Goal: Task Accomplishment & Management: Use online tool/utility

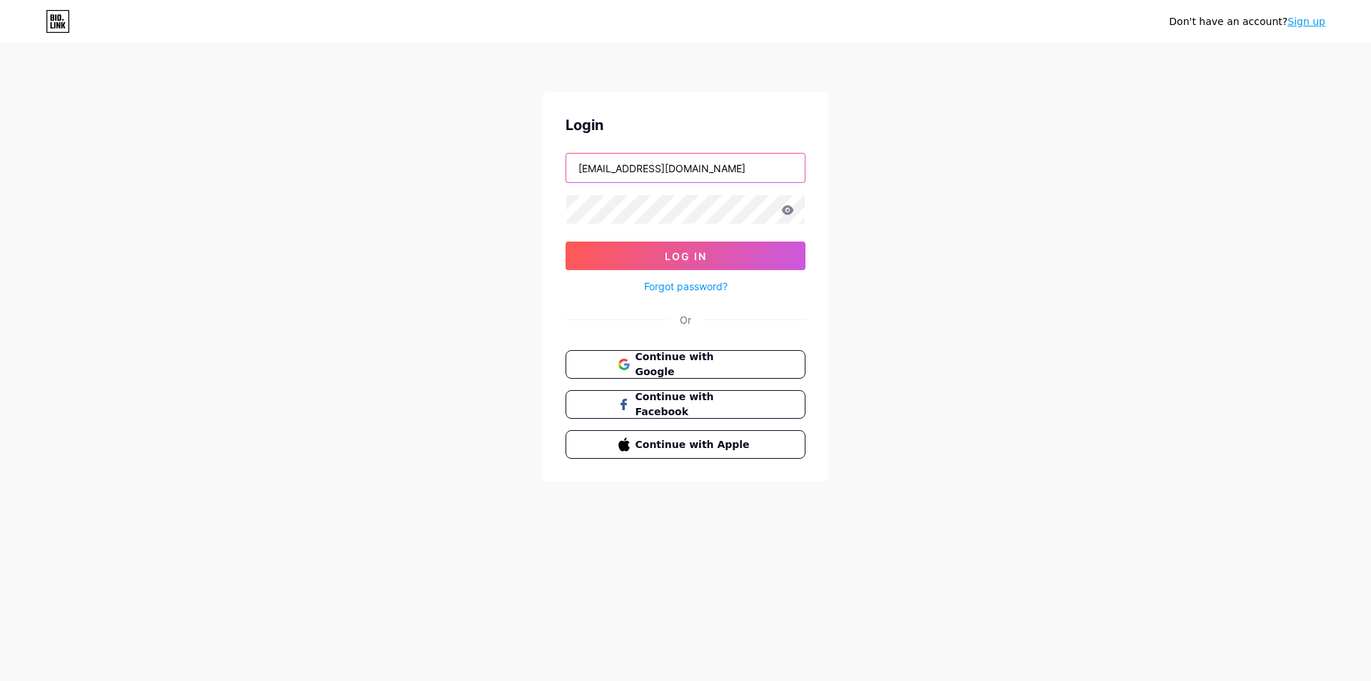
click at [653, 172] on input "dm@thelegalpodcastnetwork.com" at bounding box center [685, 168] width 239 height 29
type input "uzair.zahid@gmail.com"
click at [686, 261] on span "Log In" at bounding box center [686, 256] width 42 height 12
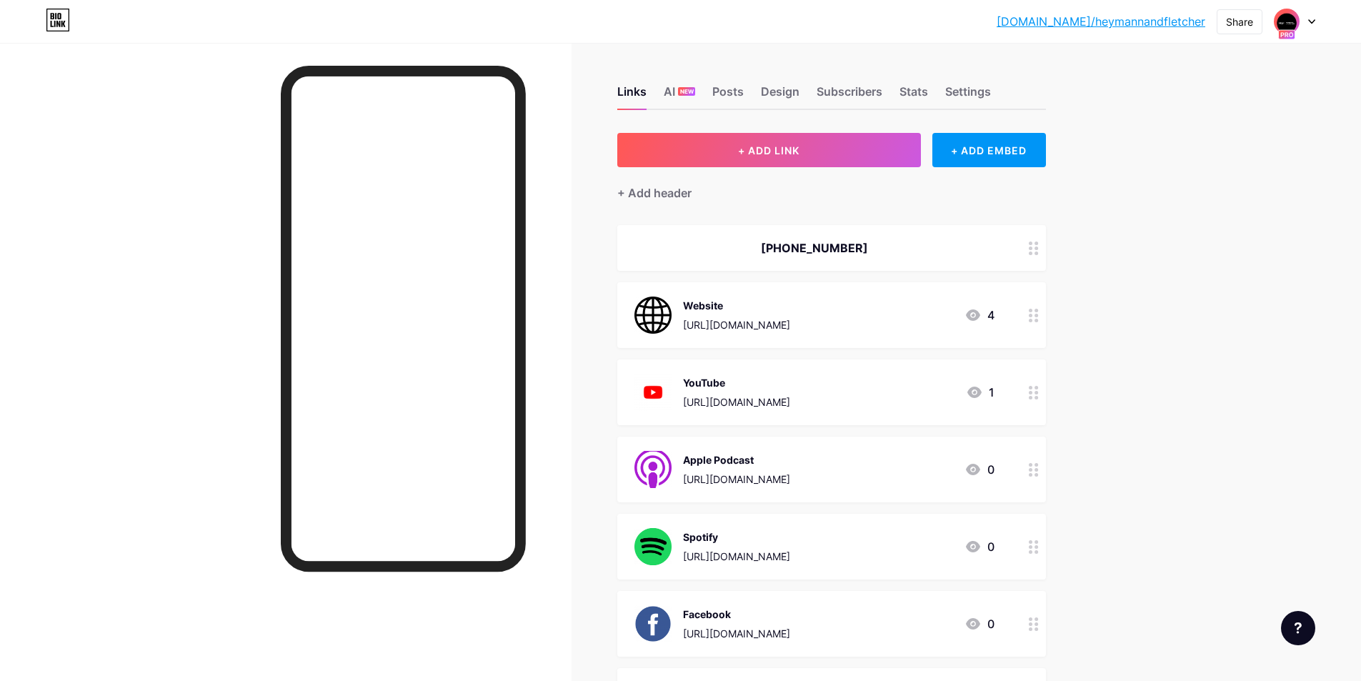
click at [1314, 23] on icon at bounding box center [1311, 21] width 7 height 5
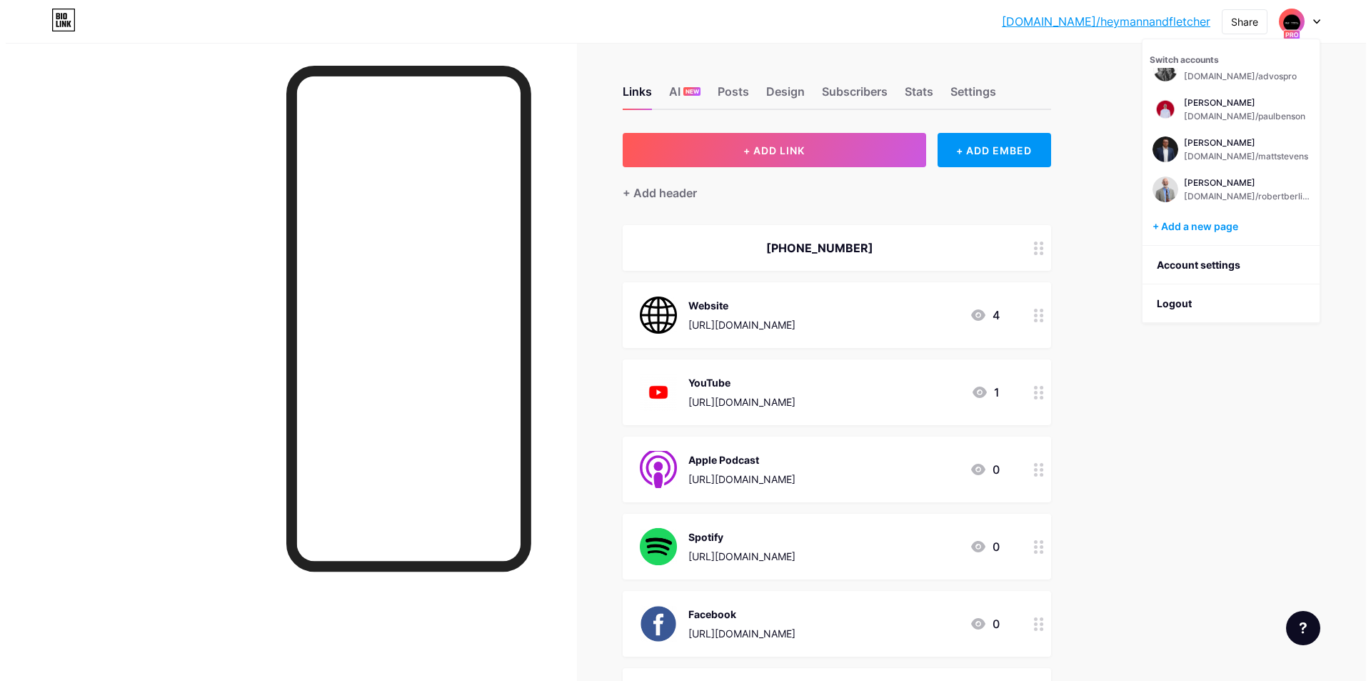
scroll to position [177, 0]
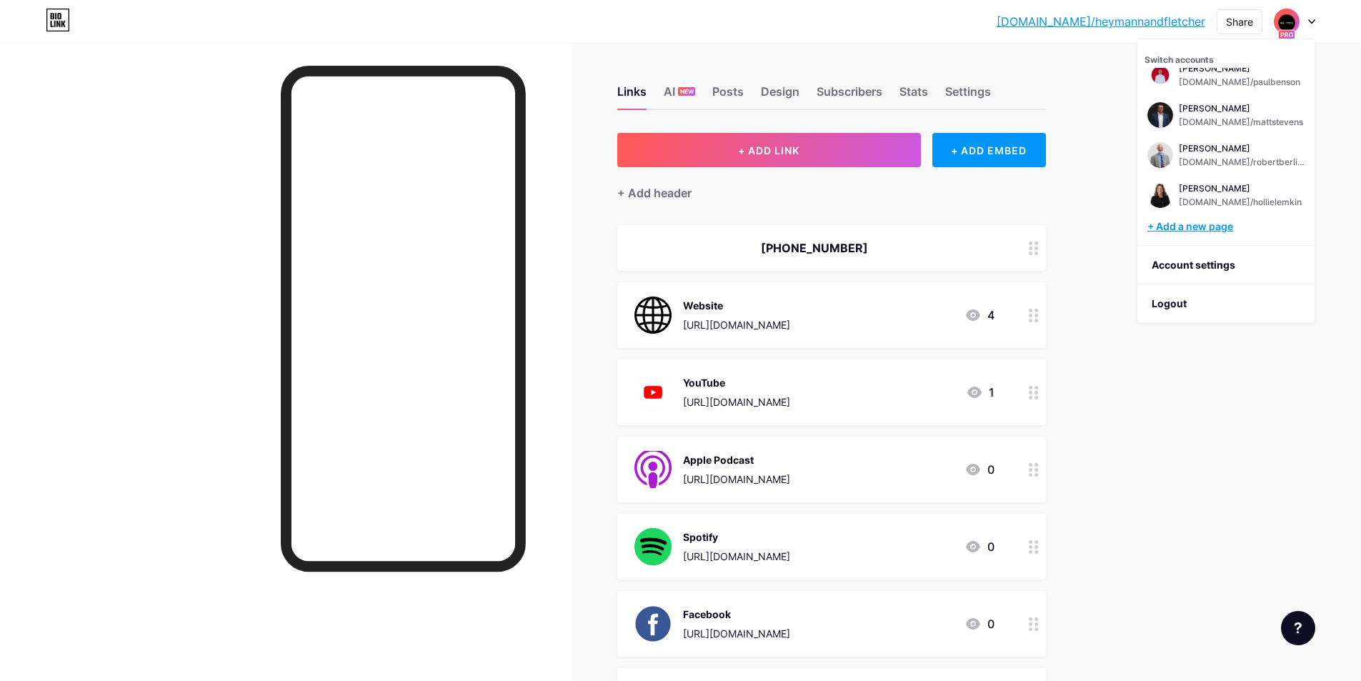
click at [1216, 226] on div "+ Add a new page" at bounding box center [1227, 226] width 160 height 14
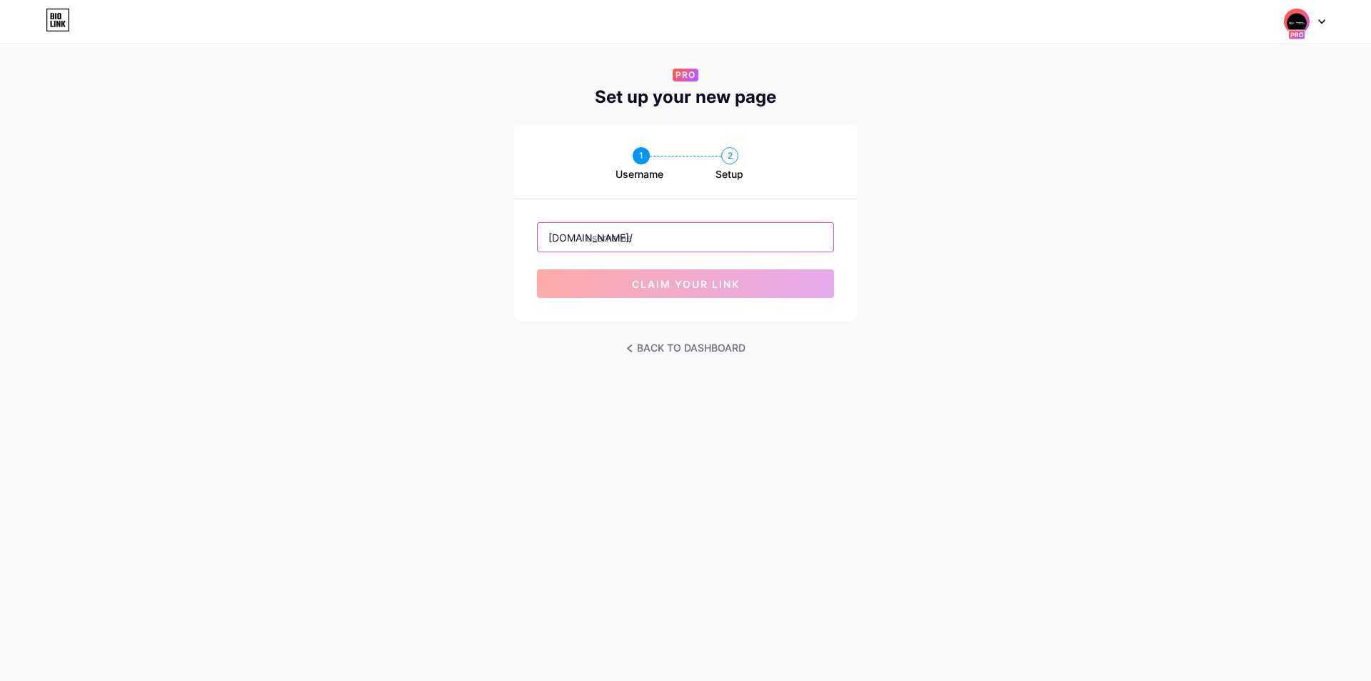
click at [679, 231] on input "text" at bounding box center [686, 237] width 296 height 29
paste input "johnmolina"
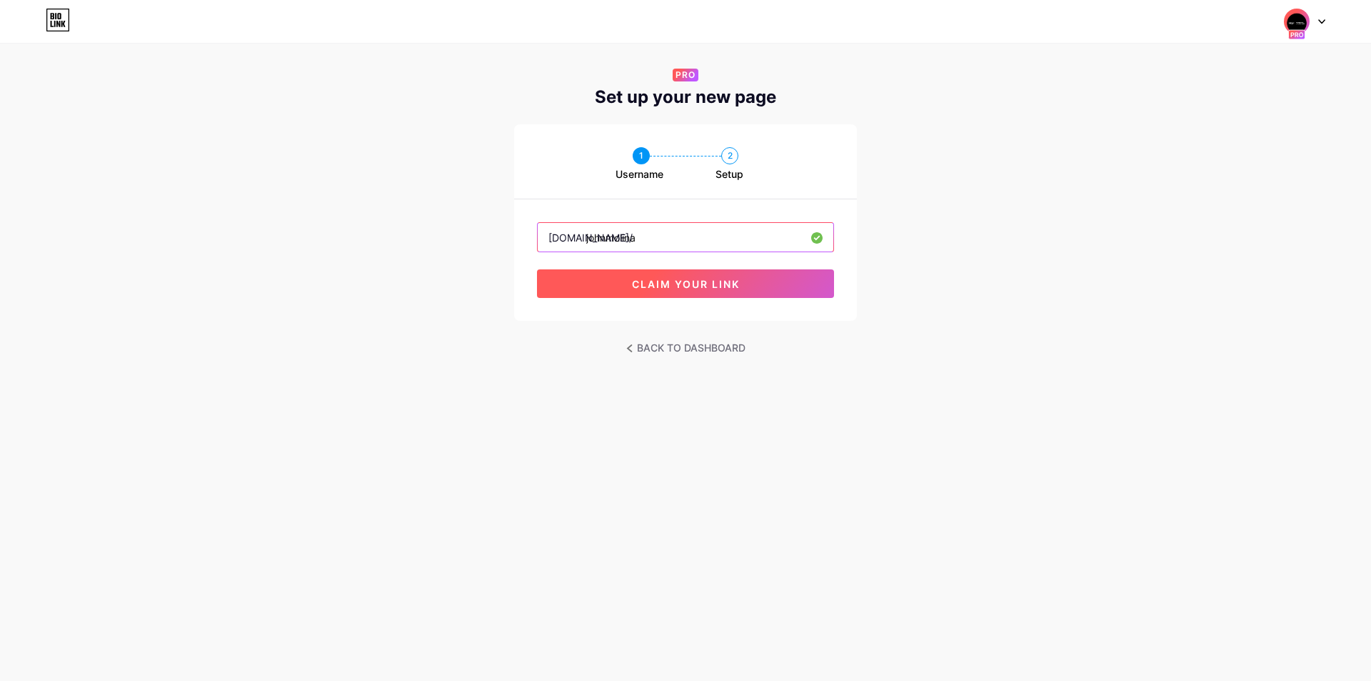
type input "johnmolina"
click at [688, 279] on span "claim your link" at bounding box center [686, 284] width 108 height 12
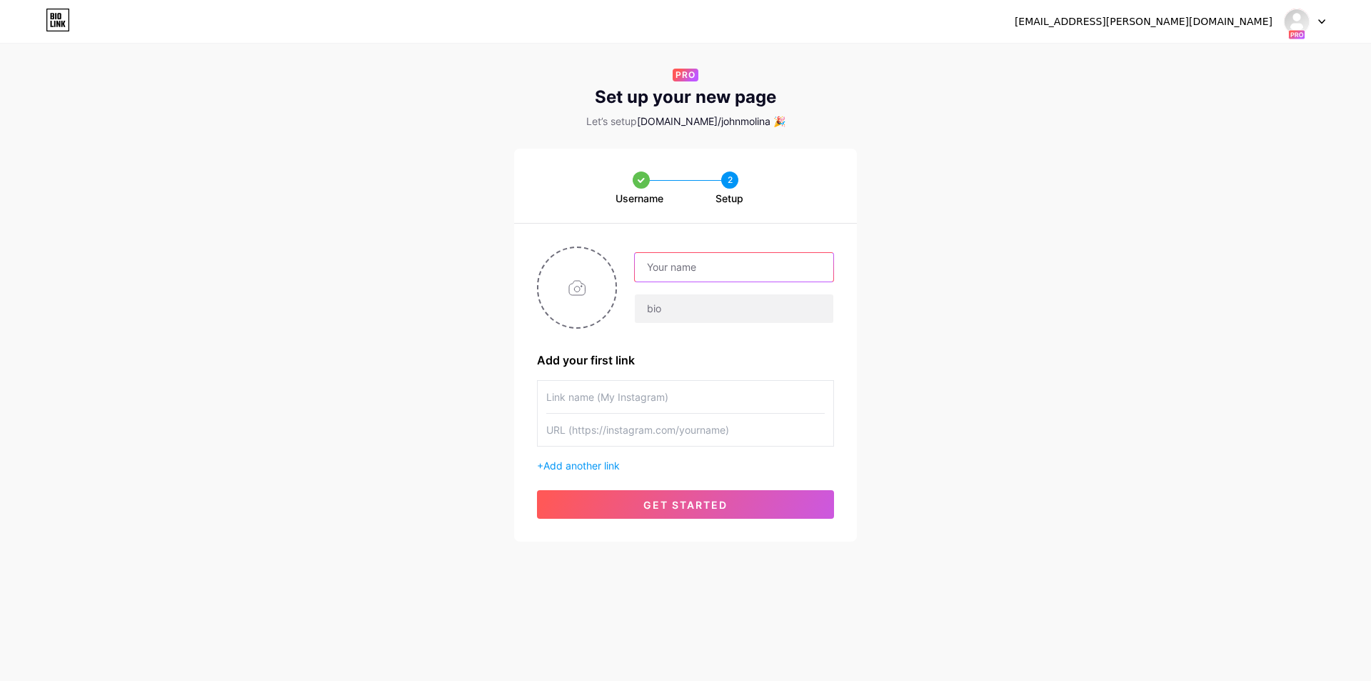
click at [662, 259] on input "text" at bounding box center [734, 267] width 199 height 29
paste input "[PERSON_NAME]"
type input "[PERSON_NAME]"
click at [661, 298] on input "text" at bounding box center [734, 308] width 199 height 29
paste input "Law Offices of John Molina"
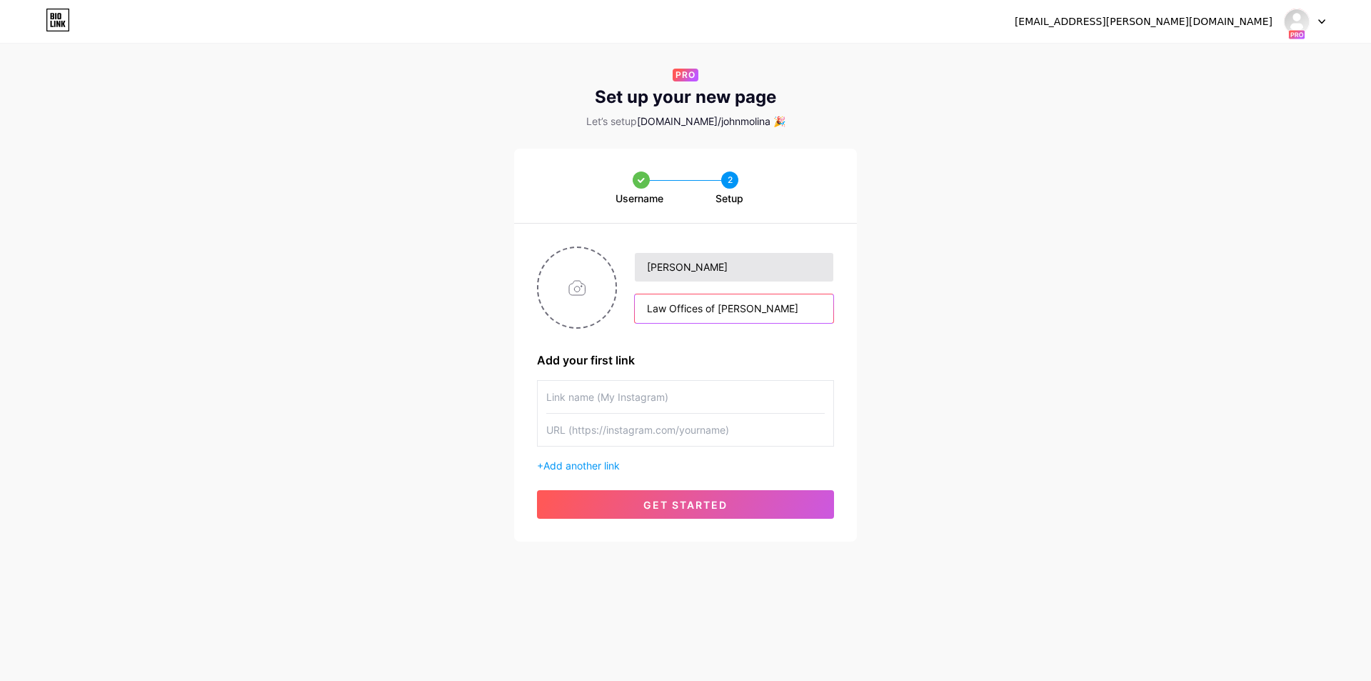
type input "Law Offices of John Molina"
click at [650, 276] on input "[PERSON_NAME]" at bounding box center [734, 267] width 199 height 29
click at [649, 307] on input "Law Offices of John Molina" at bounding box center [734, 308] width 199 height 29
click at [571, 281] on input "file" at bounding box center [577, 287] width 77 height 79
type input "C:\fakepath\YT Profile 1.png"
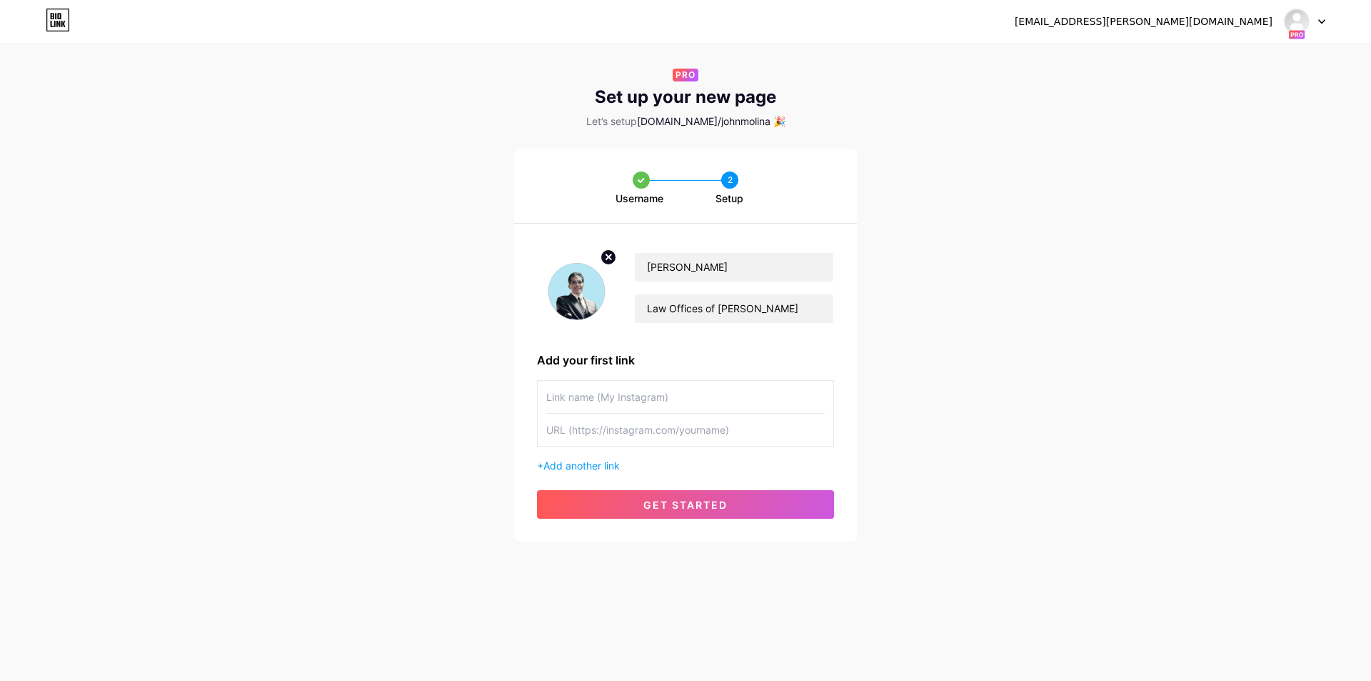
click at [685, 394] on input "text" at bounding box center [685, 397] width 279 height 32
type input "Website"
click at [657, 434] on input "text" at bounding box center [685, 430] width 279 height 32
paste input "[URL][DOMAIN_NAME]"
type input "[URL][DOMAIN_NAME]"
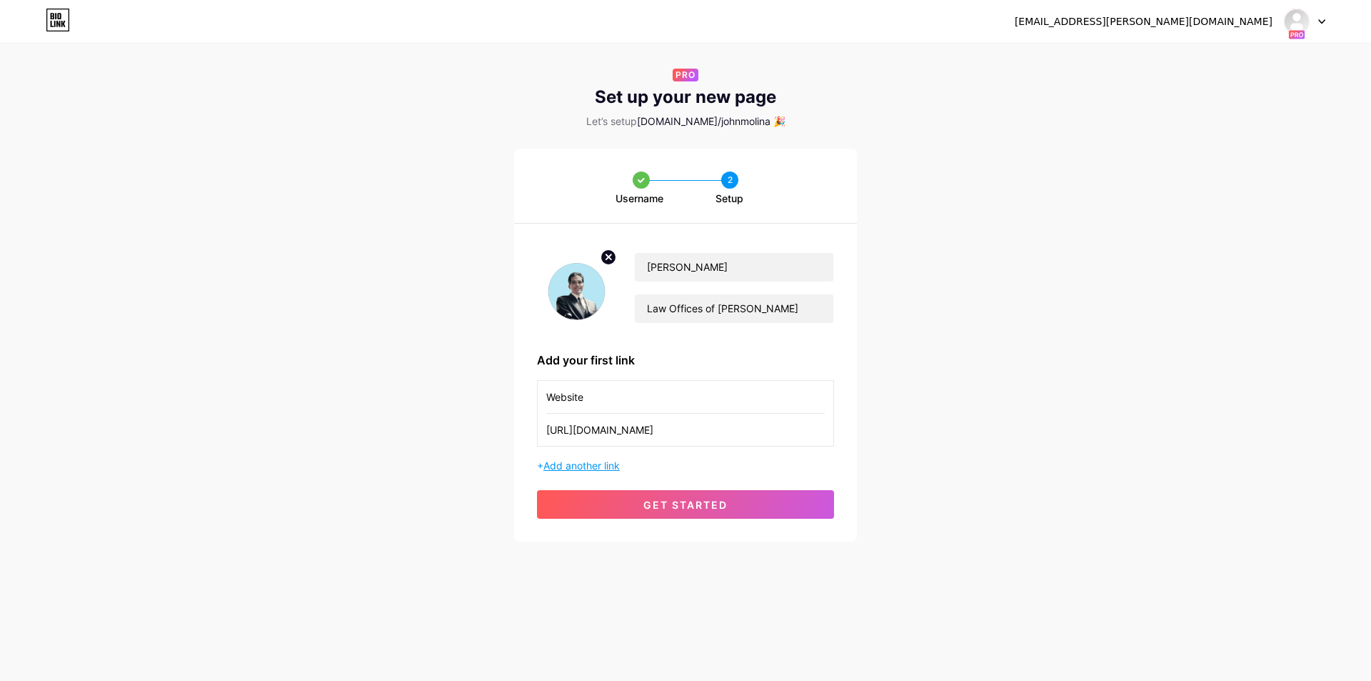
click at [609, 464] on span "Add another link" at bounding box center [582, 465] width 76 height 12
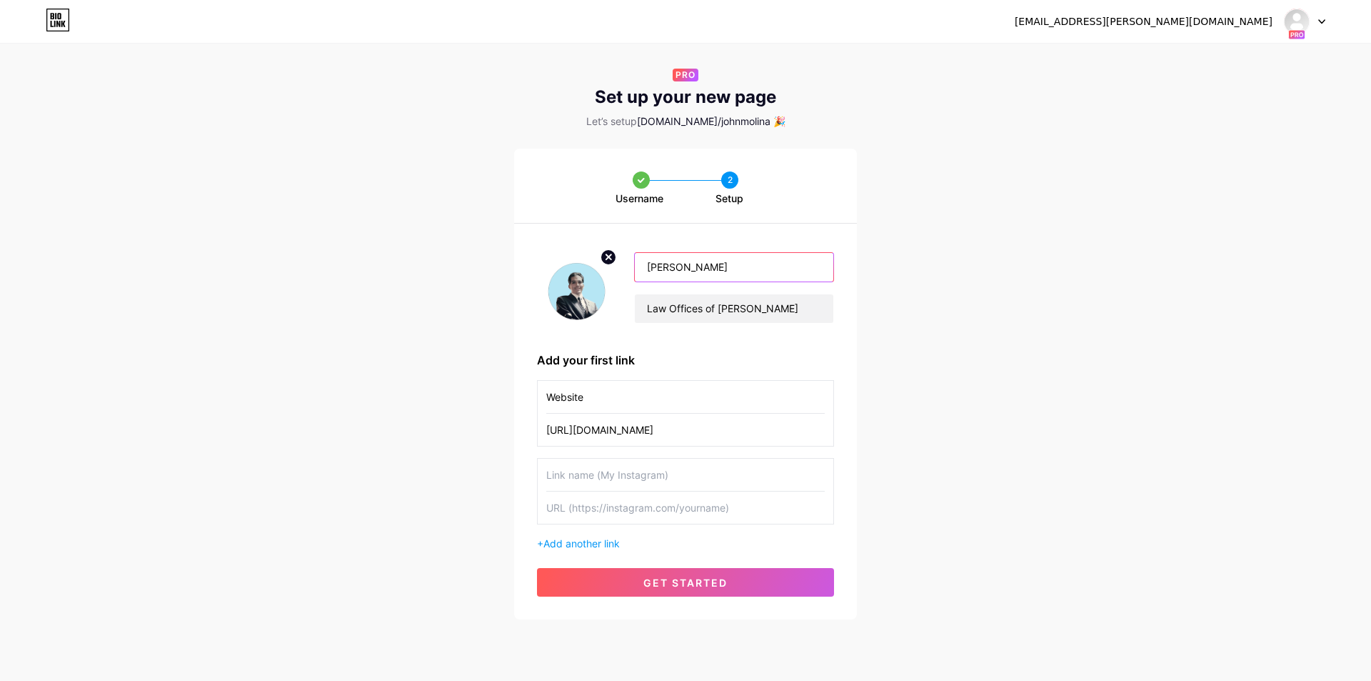
click at [678, 270] on input "[PERSON_NAME]" at bounding box center [734, 267] width 199 height 29
click at [671, 569] on button "get started" at bounding box center [685, 582] width 297 height 29
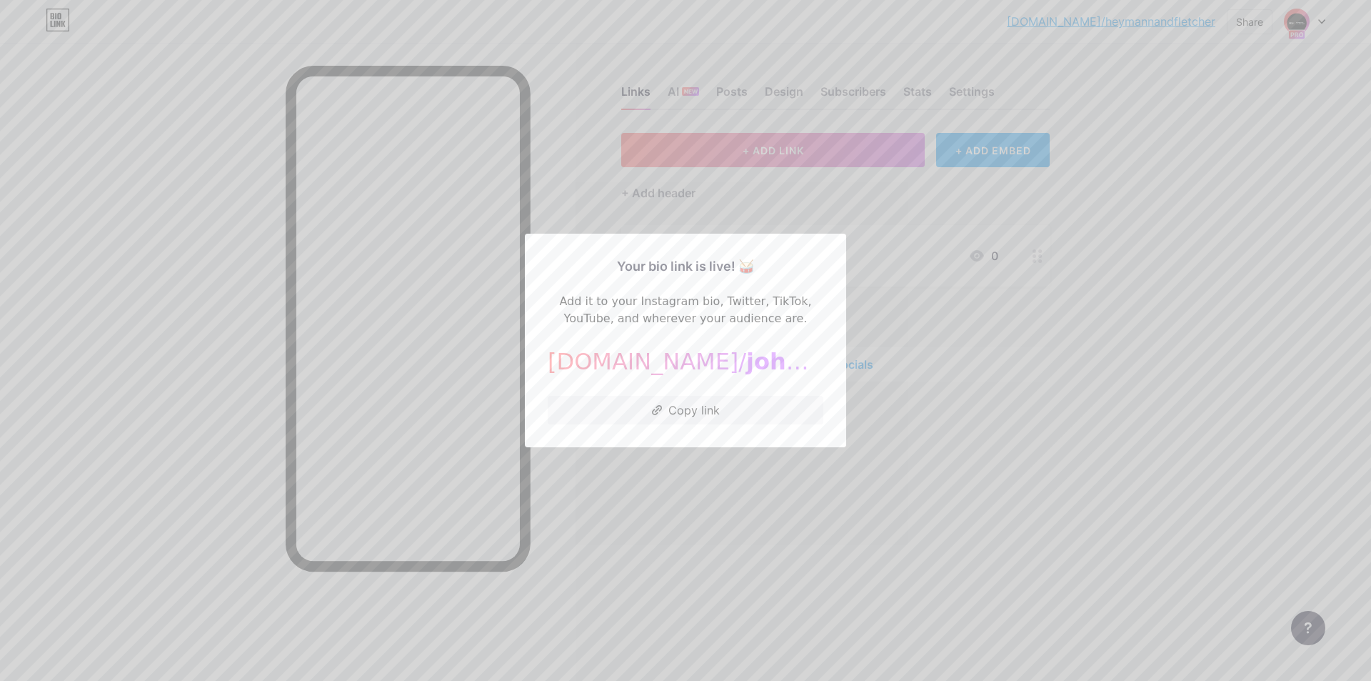
click at [1181, 414] on div at bounding box center [685, 340] width 1371 height 681
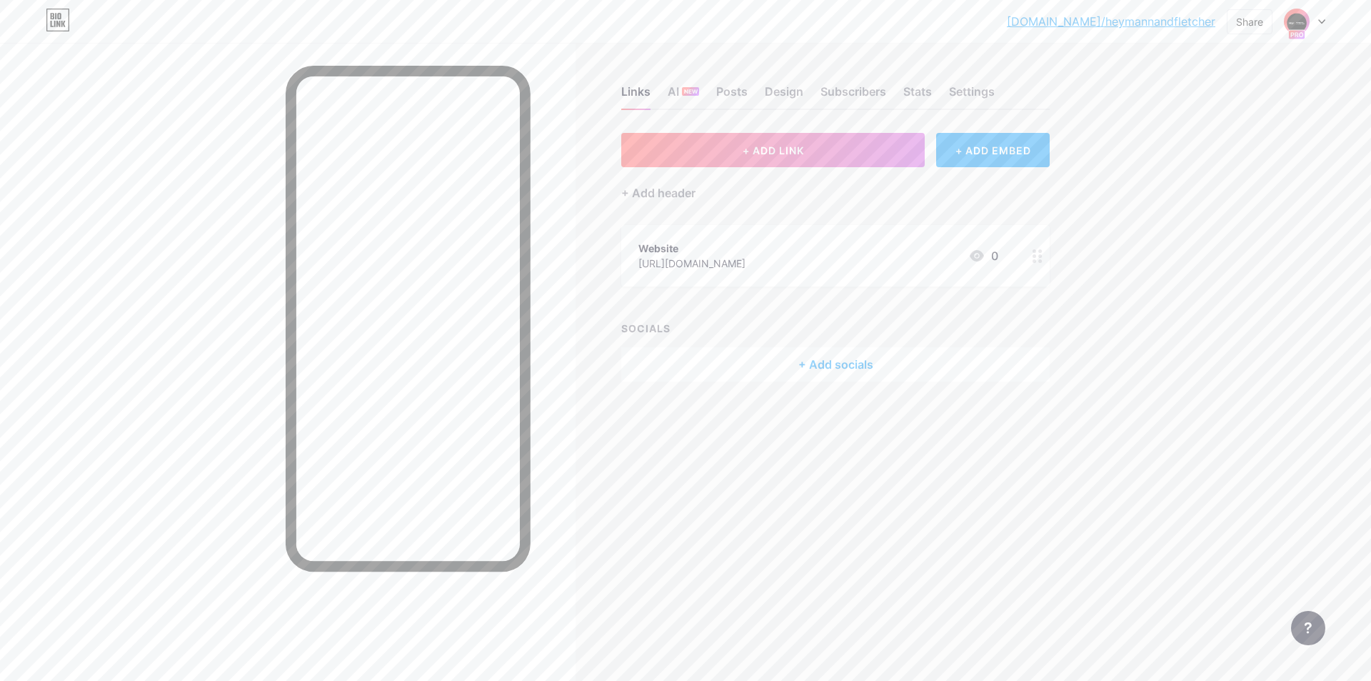
click at [1099, 19] on link "[DOMAIN_NAME]/heymannandfletcher" at bounding box center [1111, 21] width 209 height 17
click at [1318, 20] on div at bounding box center [1304, 22] width 41 height 26
click at [1215, 191] on div "[PERSON_NAME]" at bounding box center [1252, 188] width 126 height 11
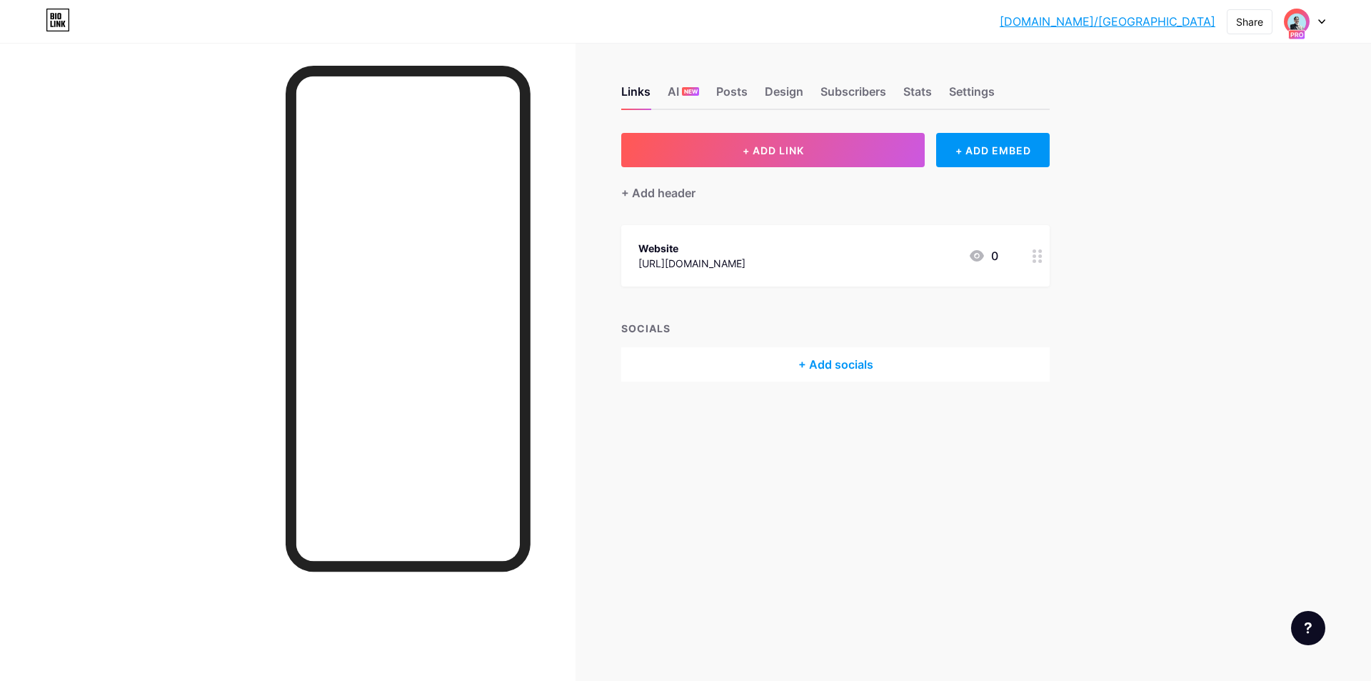
click at [979, 250] on icon at bounding box center [977, 255] width 14 height 11
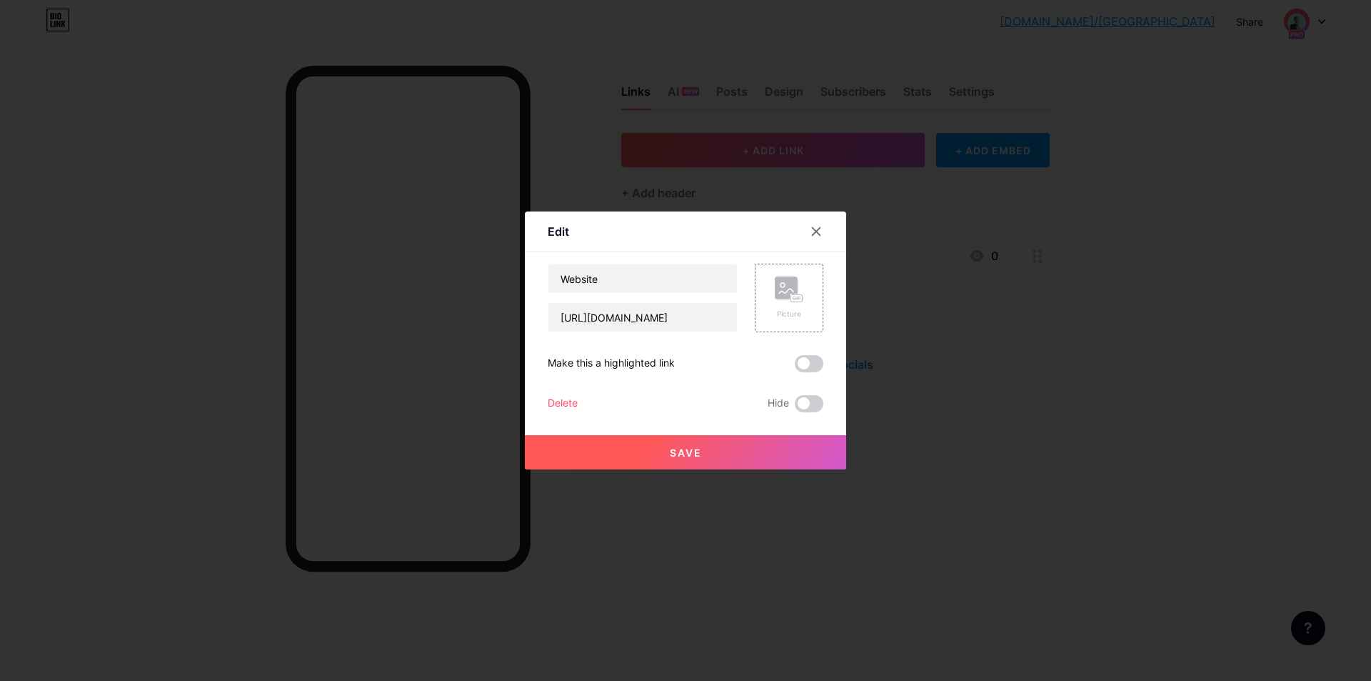
click at [832, 281] on div "Edit Content YouTube Play YouTube video without leaving your page. ADD Vimeo Pl…" at bounding box center [685, 340] width 321 height 258
click at [777, 301] on icon at bounding box center [789, 289] width 29 height 26
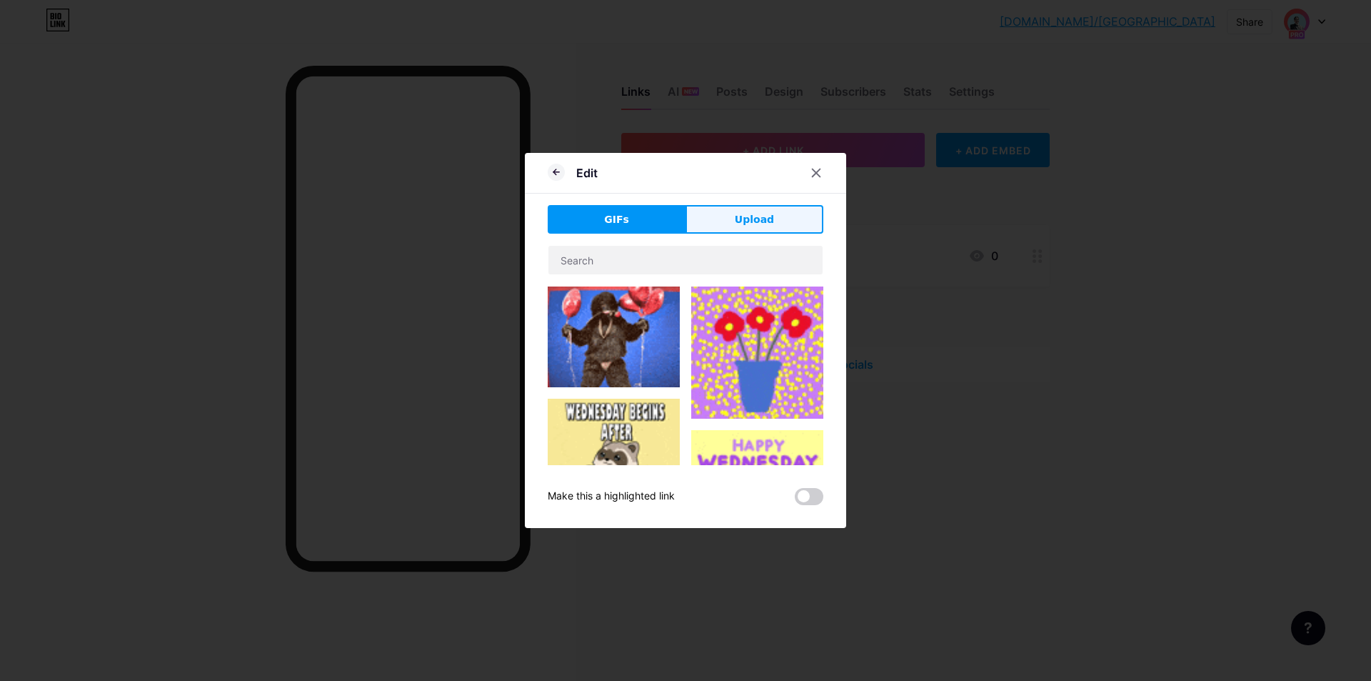
click at [781, 230] on button "Upload" at bounding box center [755, 219] width 138 height 29
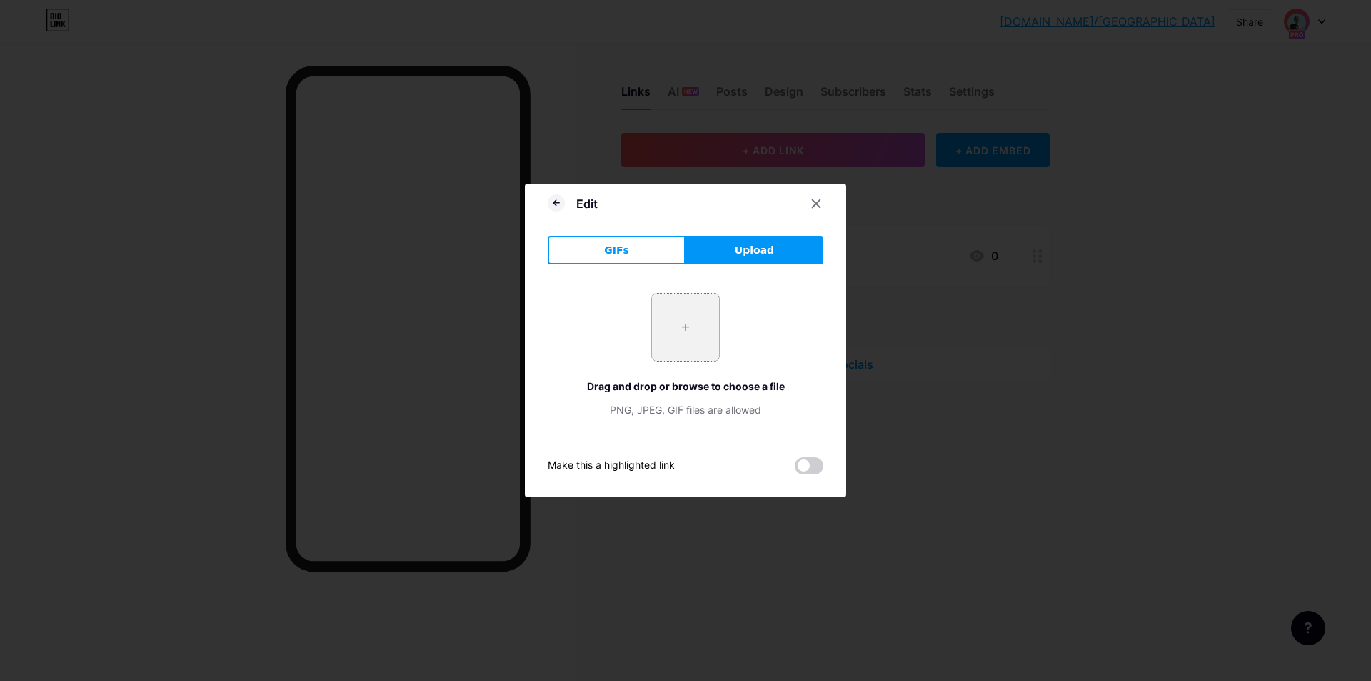
click at [685, 326] on input "file" at bounding box center [685, 327] width 67 height 67
type input "C:\fakepath\Website.png"
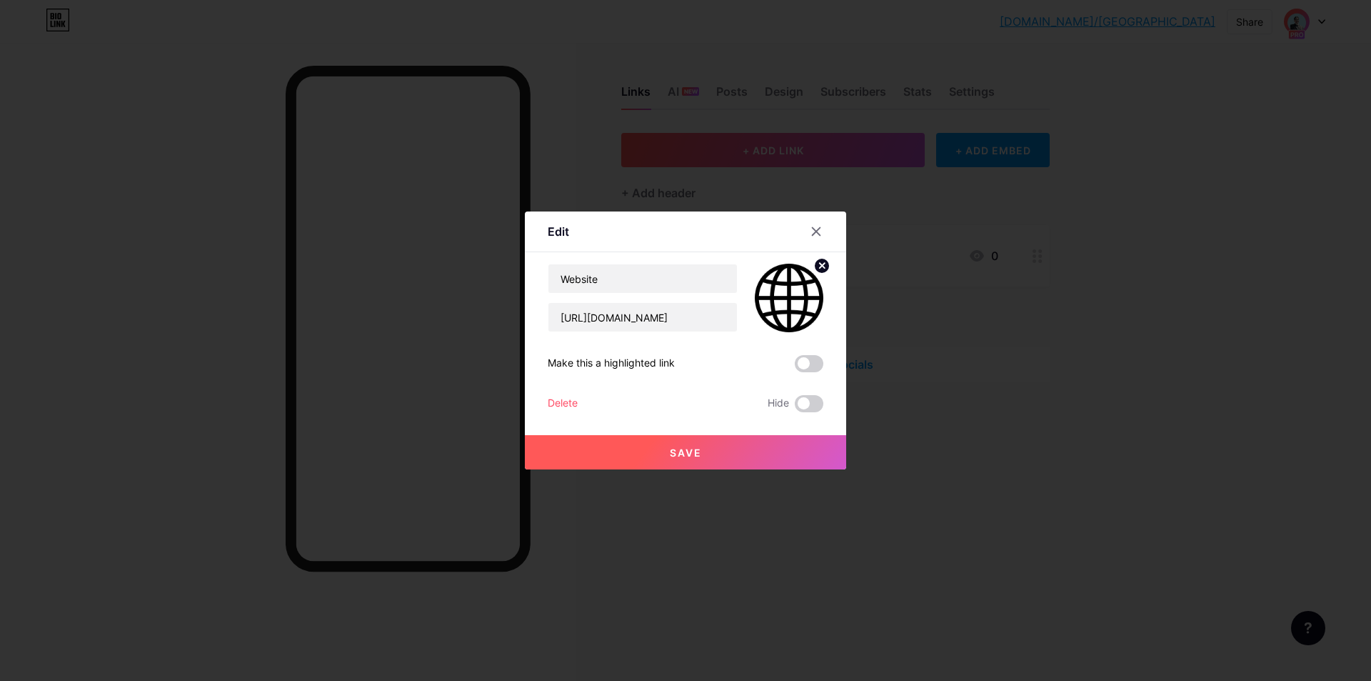
click at [683, 448] on span "Save" at bounding box center [686, 452] width 32 height 12
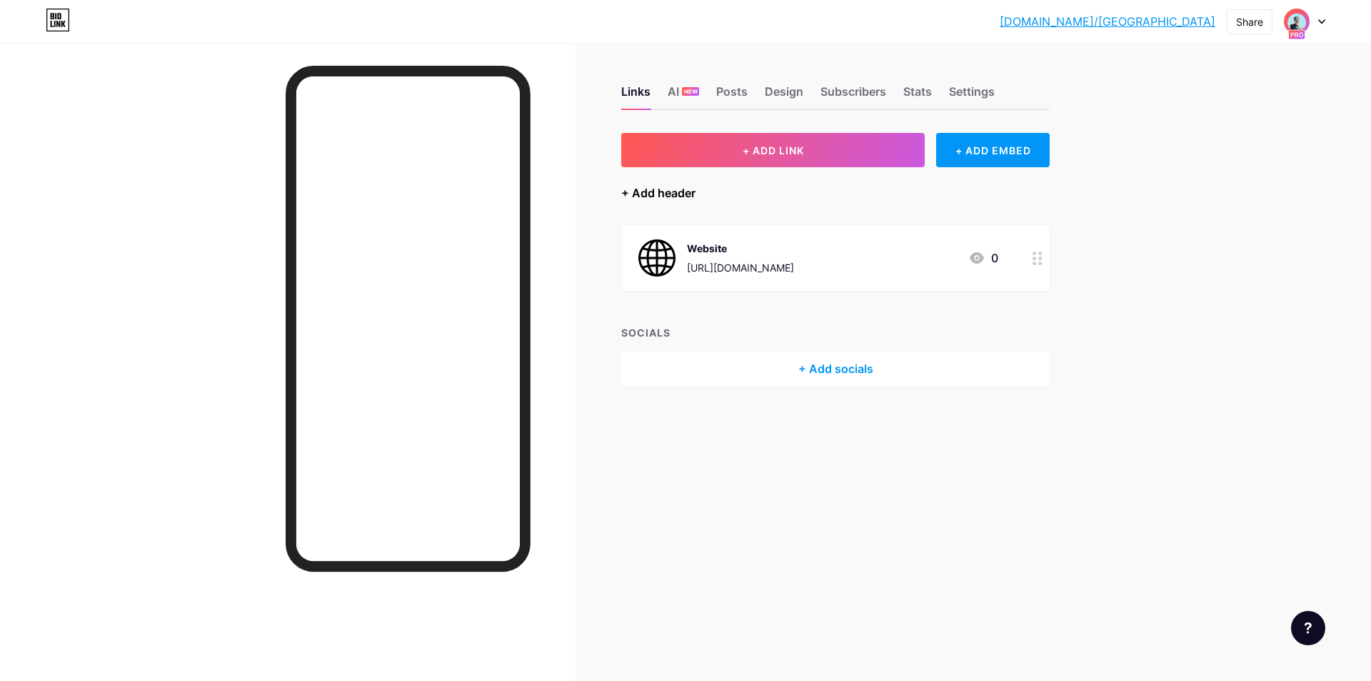
click at [681, 196] on div "+ Add header" at bounding box center [658, 192] width 74 height 17
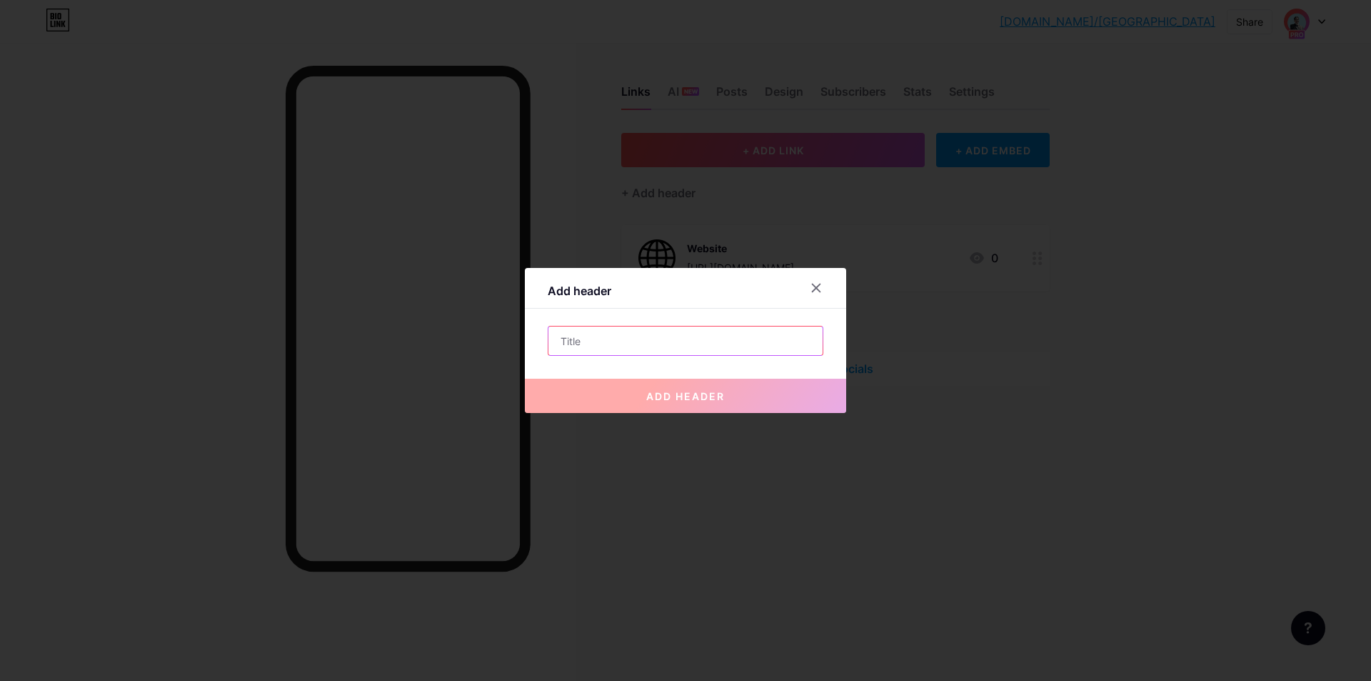
click at [659, 337] on input "text" at bounding box center [686, 340] width 274 height 29
paste input "[PHONE_NUMBER]"
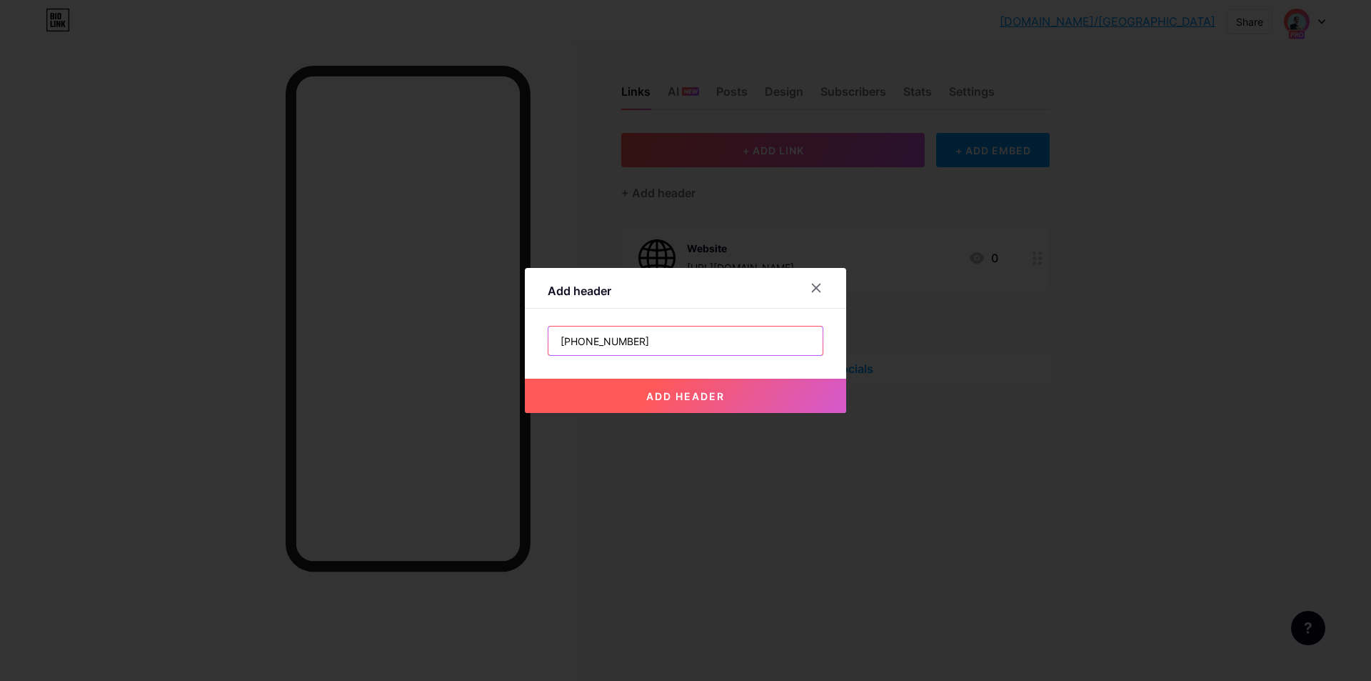
type input "[PHONE_NUMBER]"
click at [682, 400] on span "add header" at bounding box center [685, 396] width 79 height 12
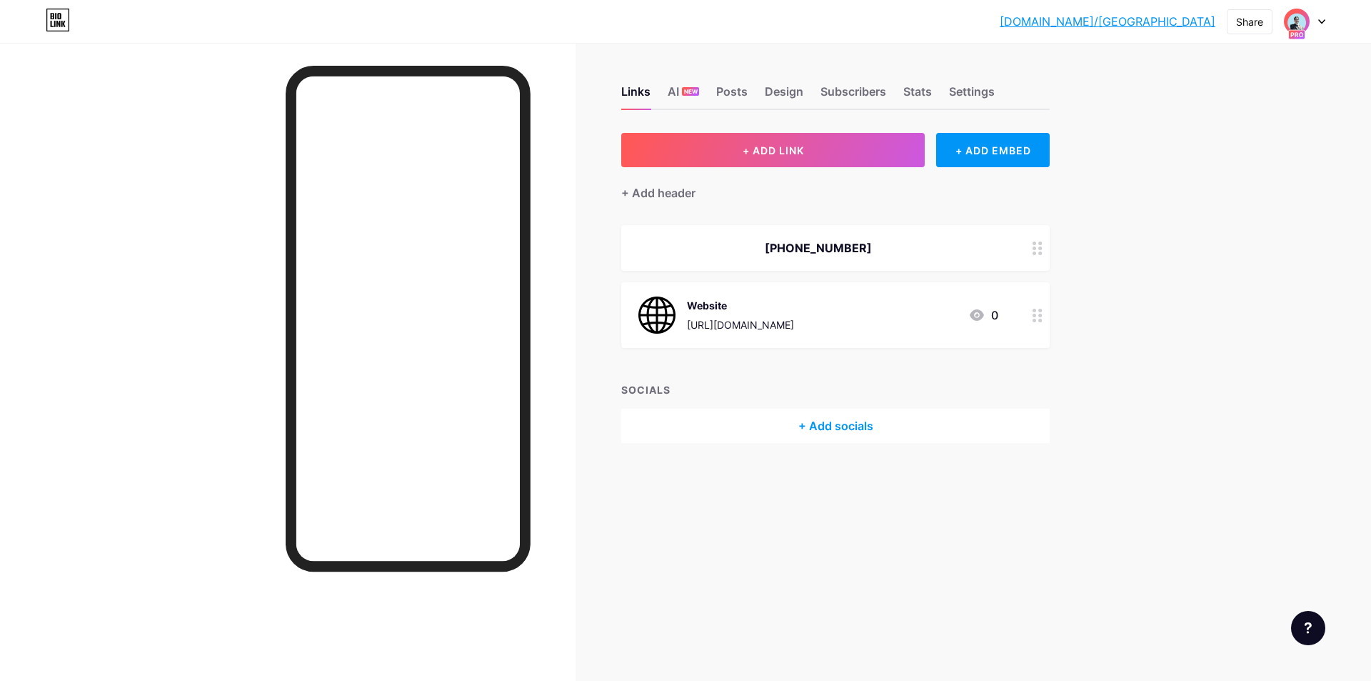
click at [1131, 23] on link "[DOMAIN_NAME]/[GEOGRAPHIC_DATA]" at bounding box center [1108, 21] width 216 height 17
